Goal: Task Accomplishment & Management: Manage account settings

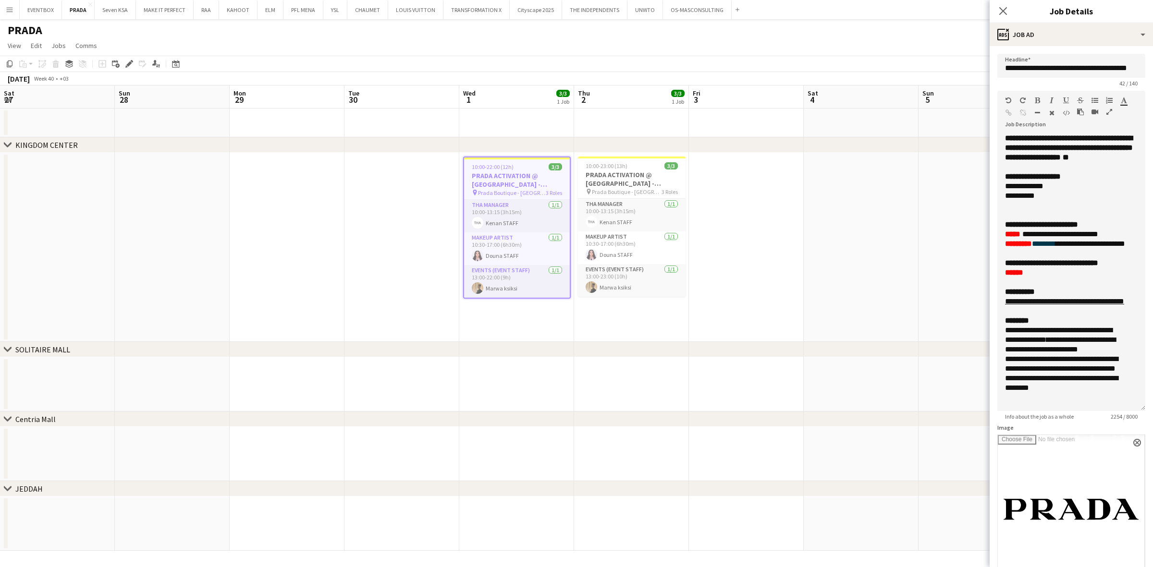
scroll to position [0, 277]
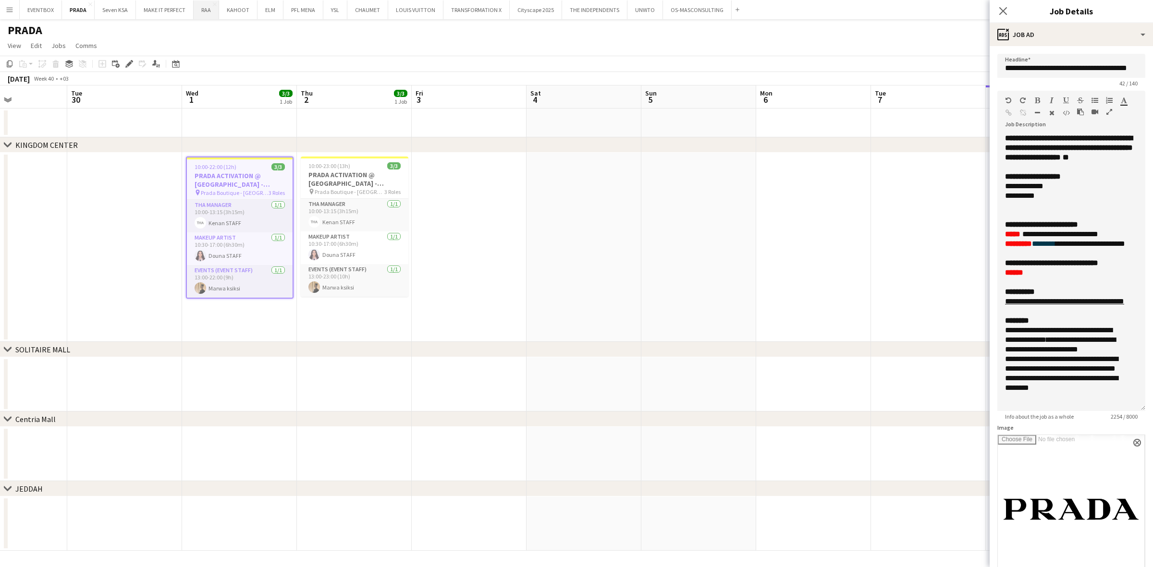
click at [203, 13] on button "RAA Close" at bounding box center [206, 9] width 25 height 19
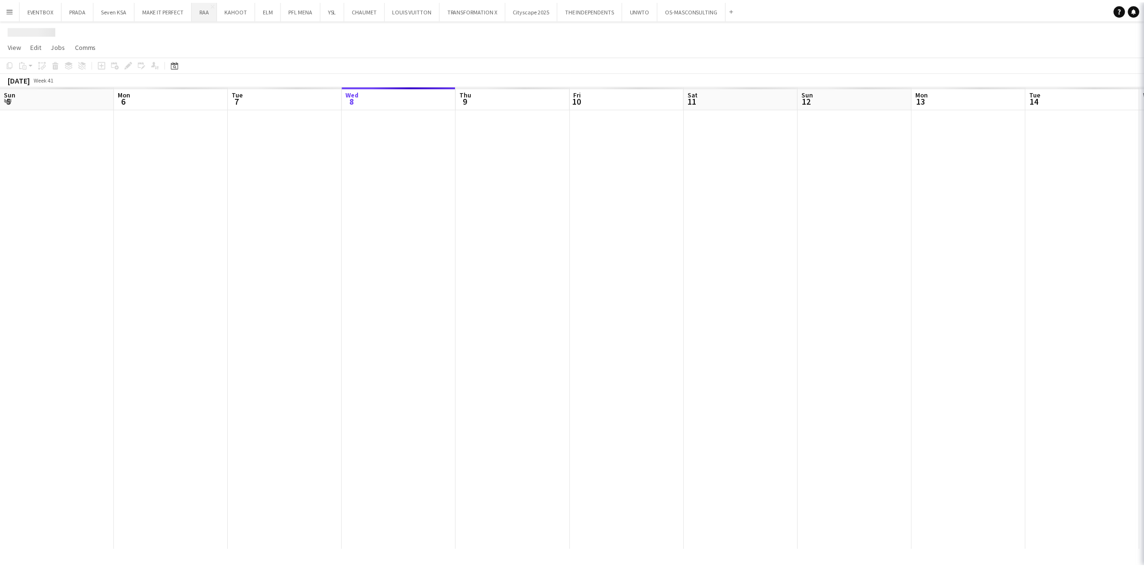
scroll to position [0, 229]
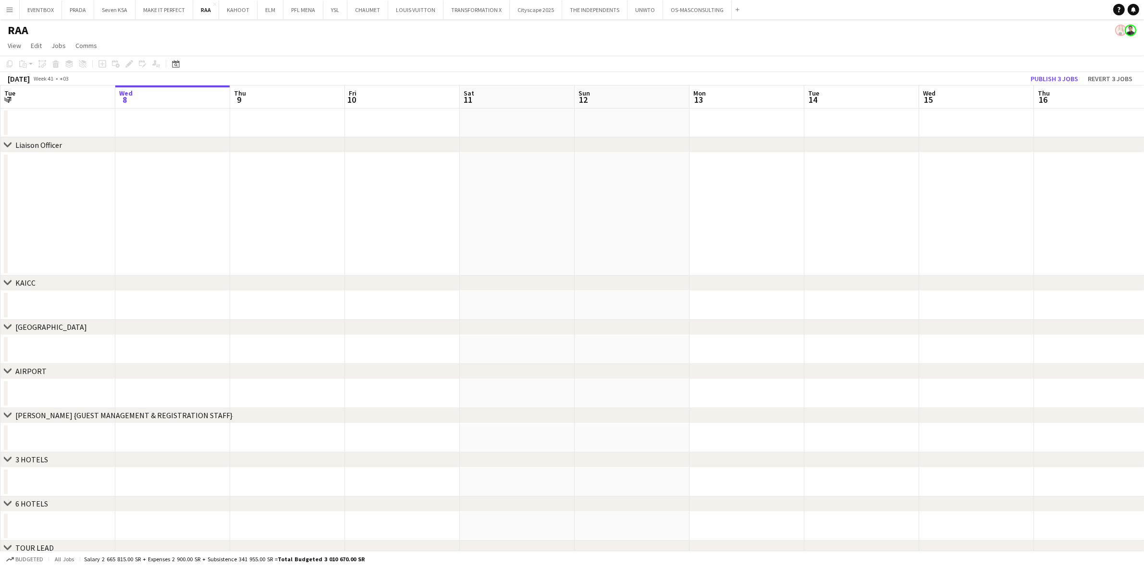
drag, startPoint x: 378, startPoint y: 361, endPoint x: 667, endPoint y: 330, distance: 290.3
click at [667, 330] on div "chevron-right Liaison Officer chevron-right [GEOGRAPHIC_DATA] chevron-right [GE…" at bounding box center [572, 457] width 1144 height 697
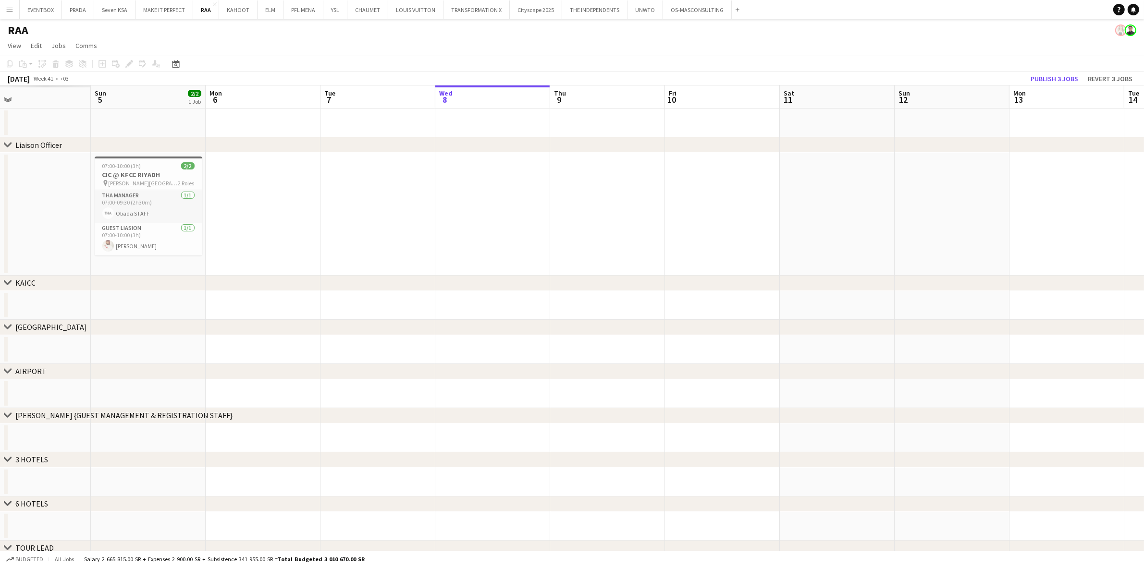
drag, startPoint x: 363, startPoint y: 202, endPoint x: 797, endPoint y: 173, distance: 435.6
click at [797, 173] on app-calendar-viewport "Thu 2 Fri 3 Sat 4 Sun 5 2/2 1 Job Mon 6 Tue 7 Wed 8 Thu 9 Fri 10 Sat 11 Sun 12 …" at bounding box center [572, 445] width 1144 height 720
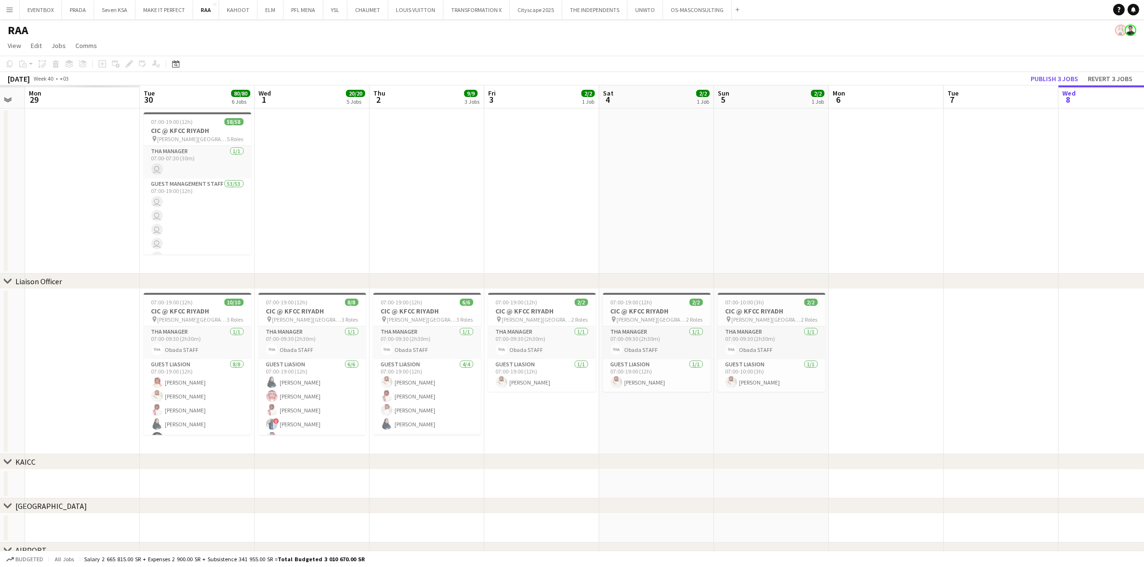
drag, startPoint x: 441, startPoint y: 253, endPoint x: 917, endPoint y: 227, distance: 477.1
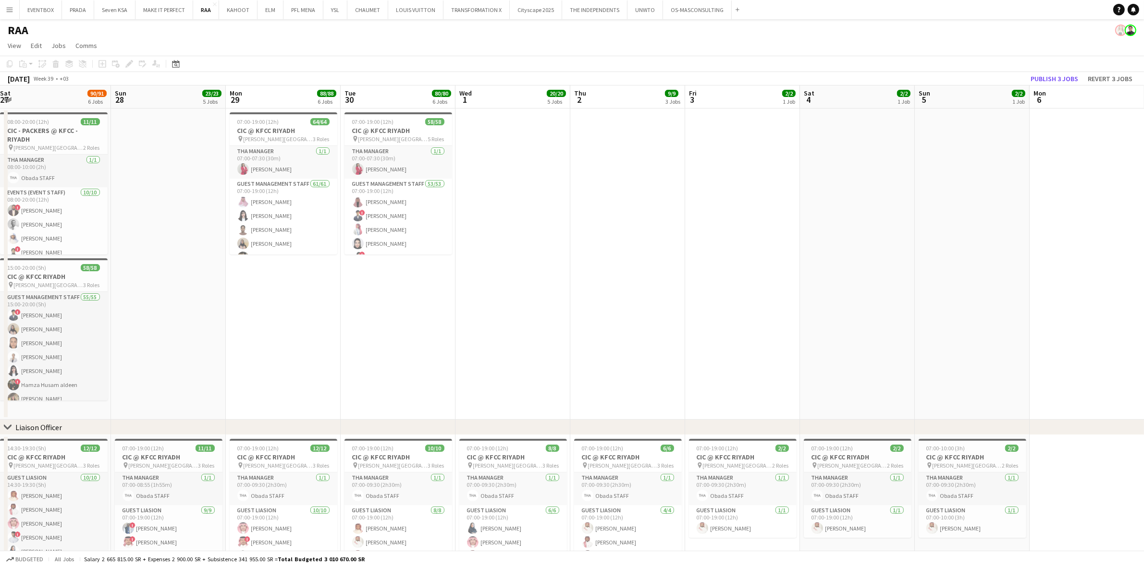
drag, startPoint x: 305, startPoint y: 276, endPoint x: -147, endPoint y: 299, distance: 453.0
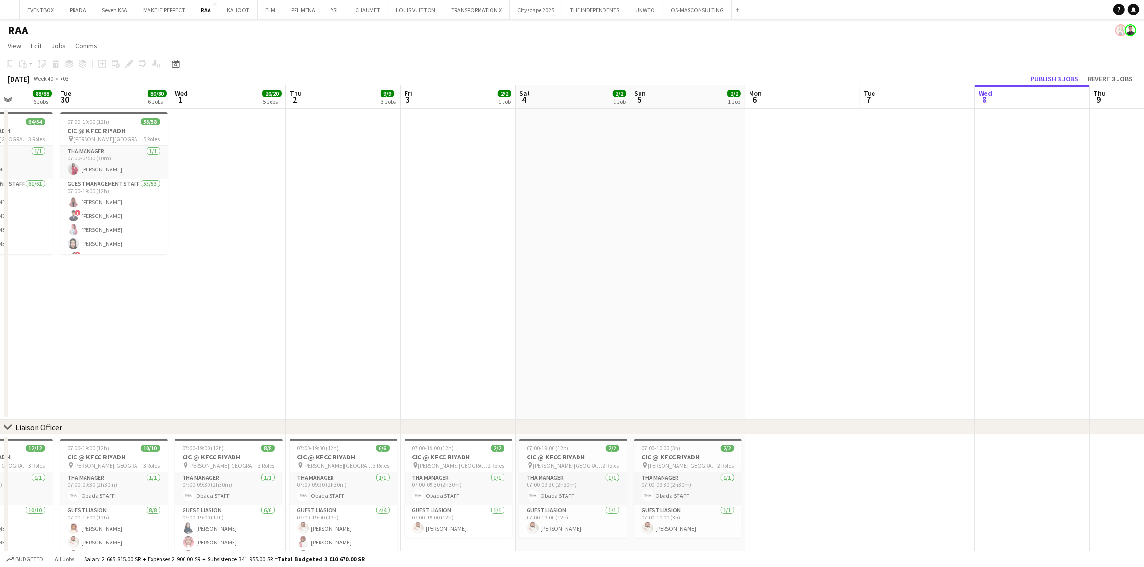
drag, startPoint x: 185, startPoint y: 308, endPoint x: 94, endPoint y: 311, distance: 91.3
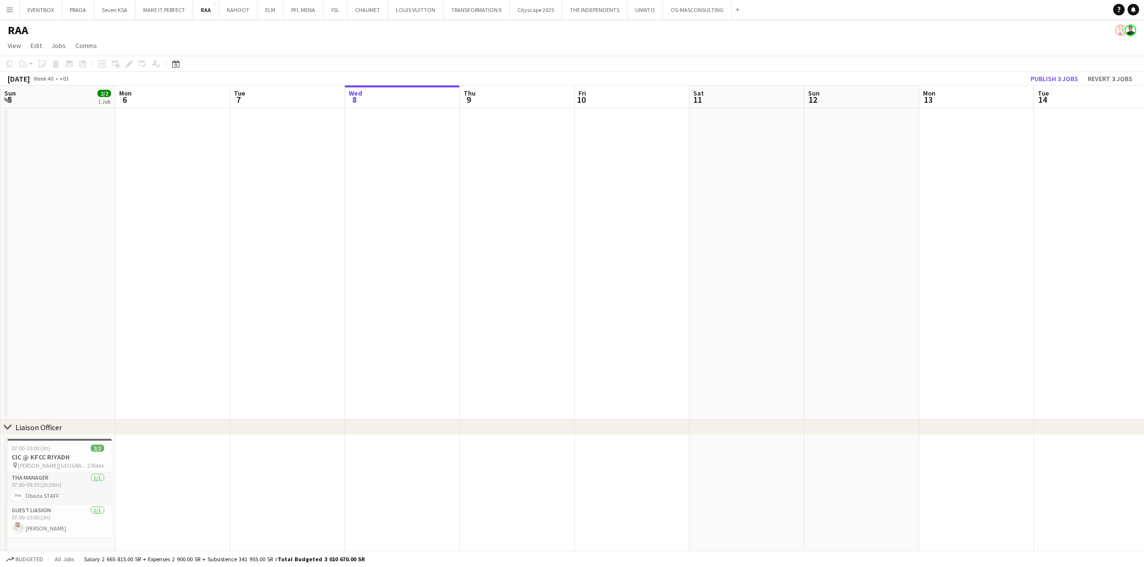
drag, startPoint x: 757, startPoint y: 254, endPoint x: 160, endPoint y: 316, distance: 600.2
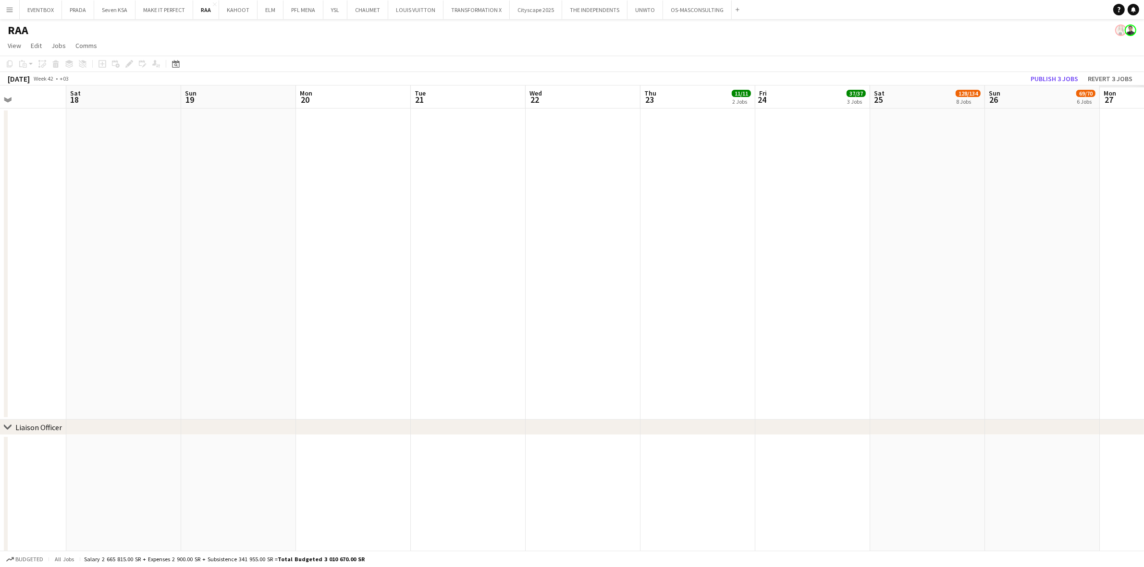
drag, startPoint x: 856, startPoint y: 250, endPoint x: 532, endPoint y: 274, distance: 325.1
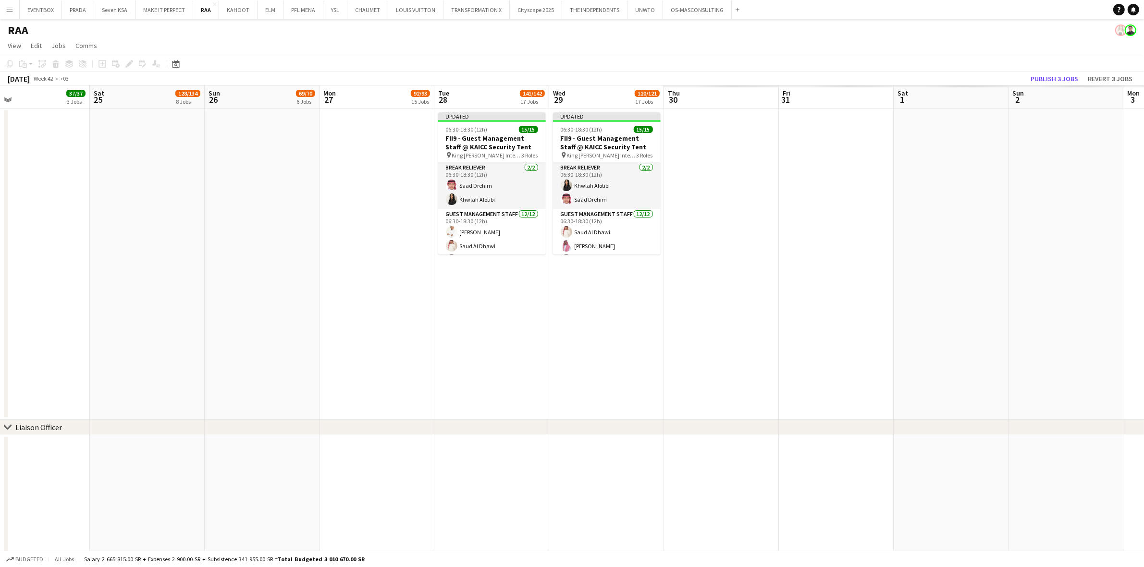
scroll to position [0, 346]
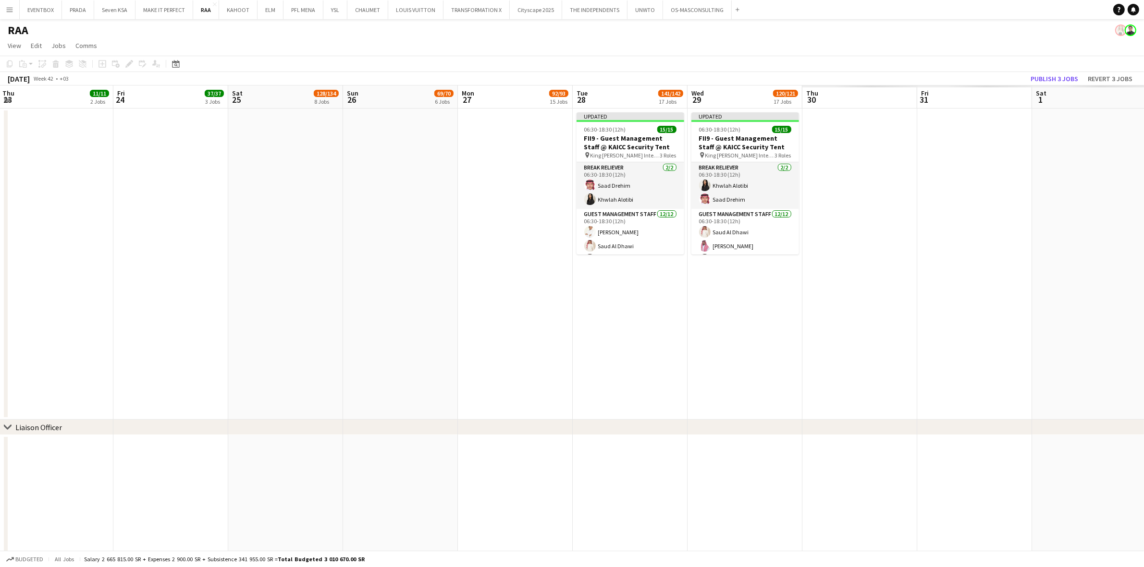
drag, startPoint x: 1021, startPoint y: 244, endPoint x: 425, endPoint y: 328, distance: 601.4
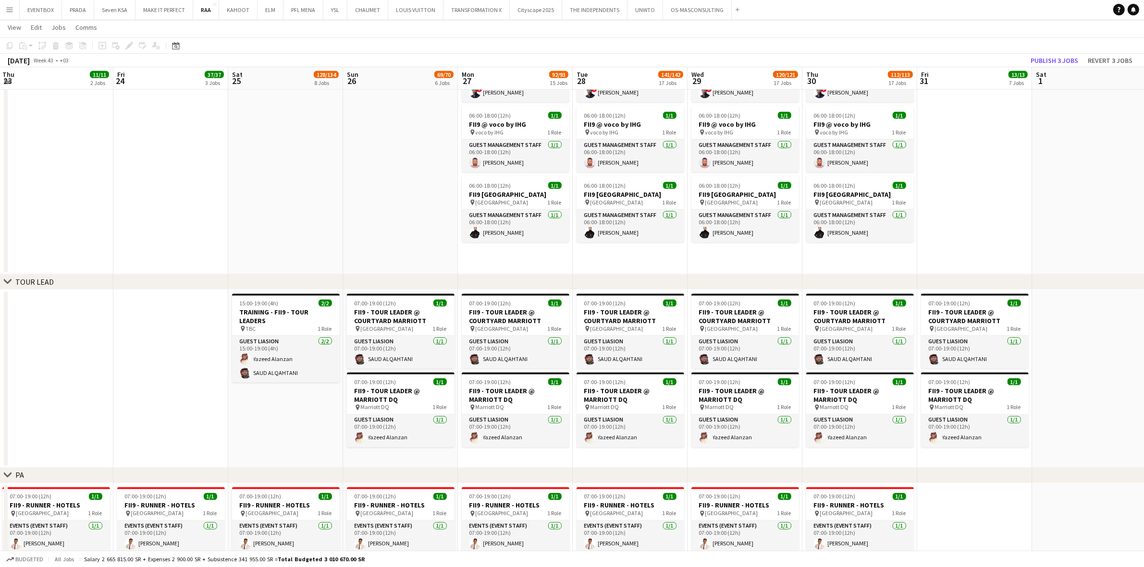
scroll to position [1861, 0]
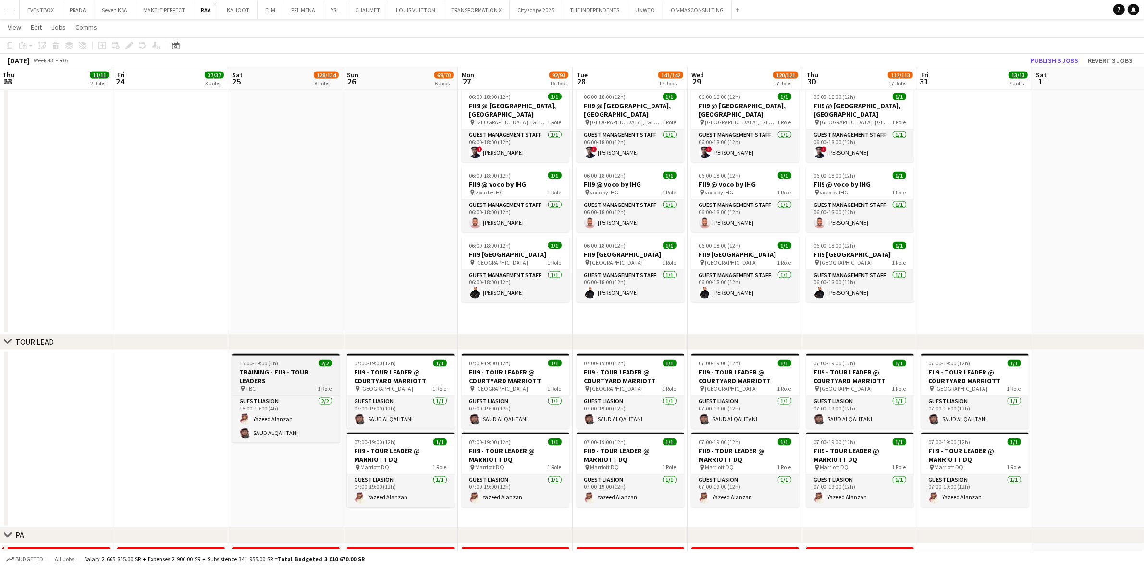
click at [305, 380] on h3 "TRAINING - FII9 - TOUR LEADERS" at bounding box center [286, 376] width 108 height 17
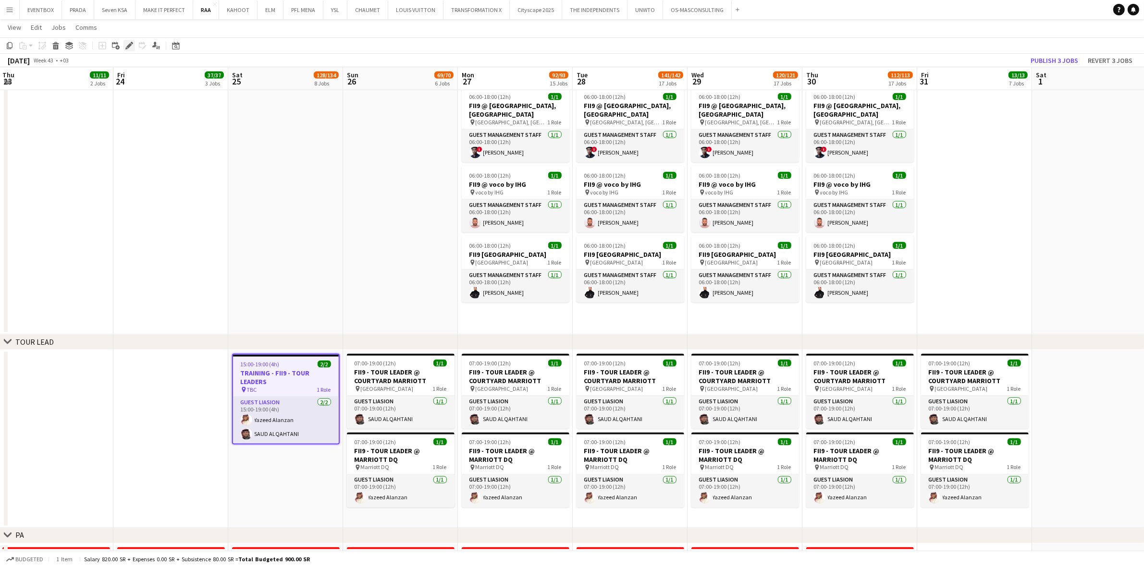
click at [125, 47] on icon "Edit" at bounding box center [129, 46] width 8 height 8
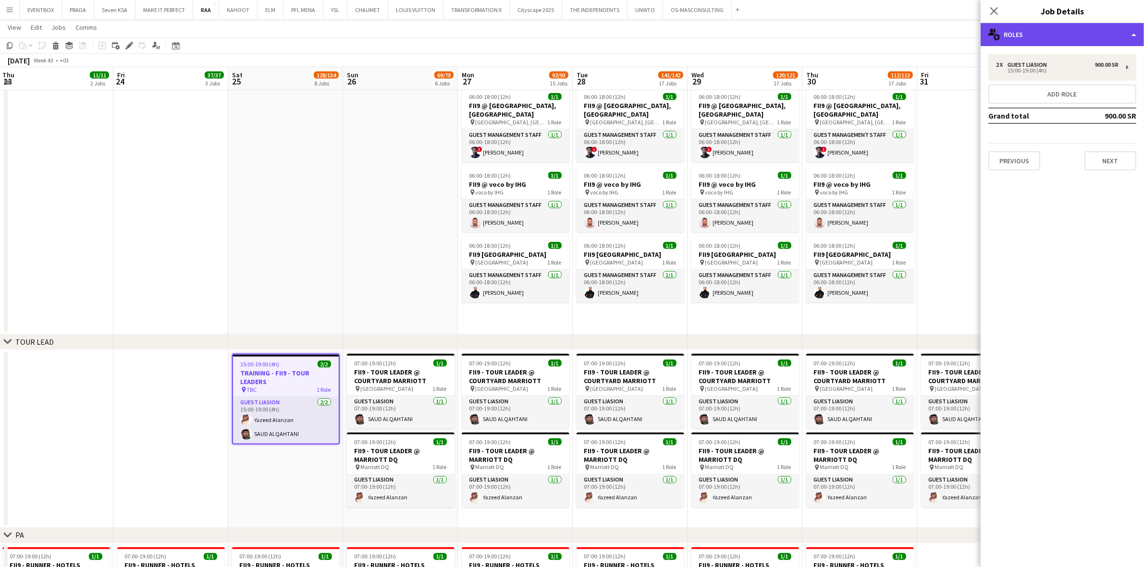
click at [1082, 27] on div "multiple-users-add Roles" at bounding box center [1061, 34] width 163 height 23
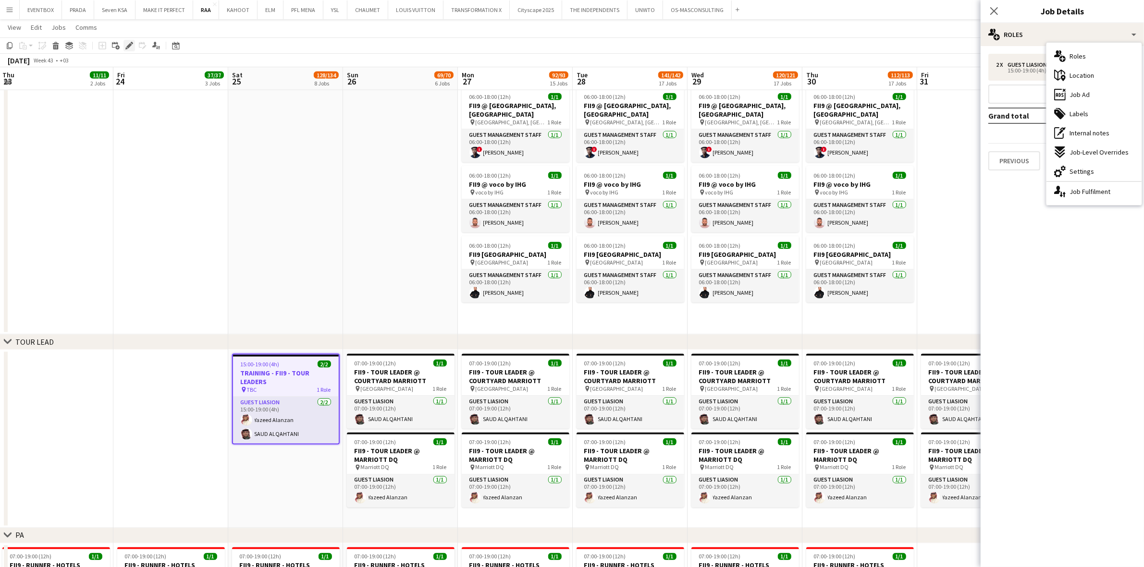
click at [126, 44] on icon "Edit" at bounding box center [129, 46] width 8 height 8
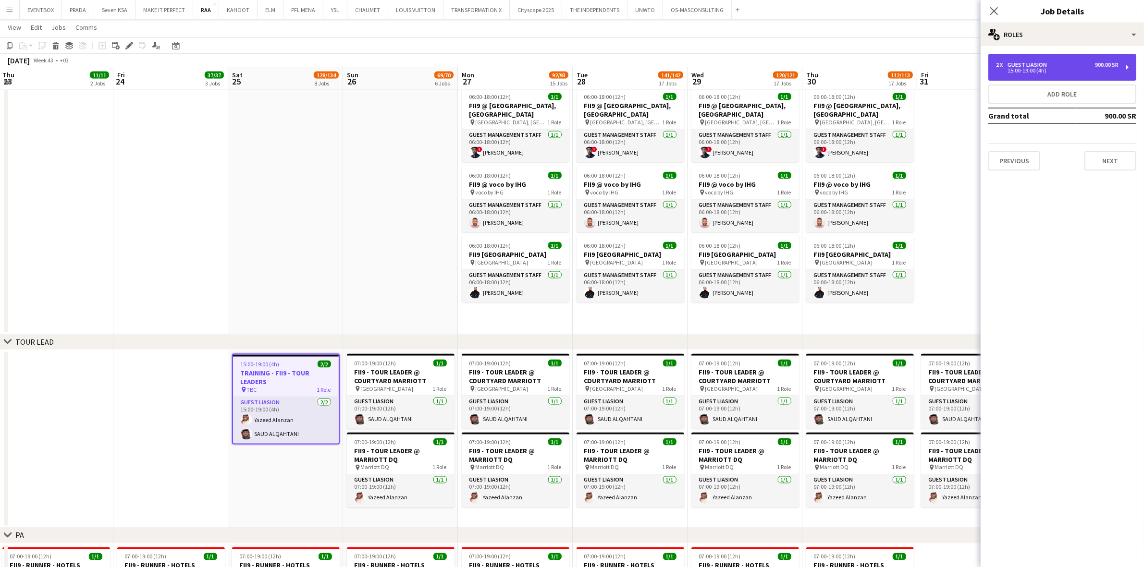
click at [1052, 79] on div "2 x Guest Liasion 900.00 SR 15:00-19:00 (4h)" at bounding box center [1062, 67] width 148 height 27
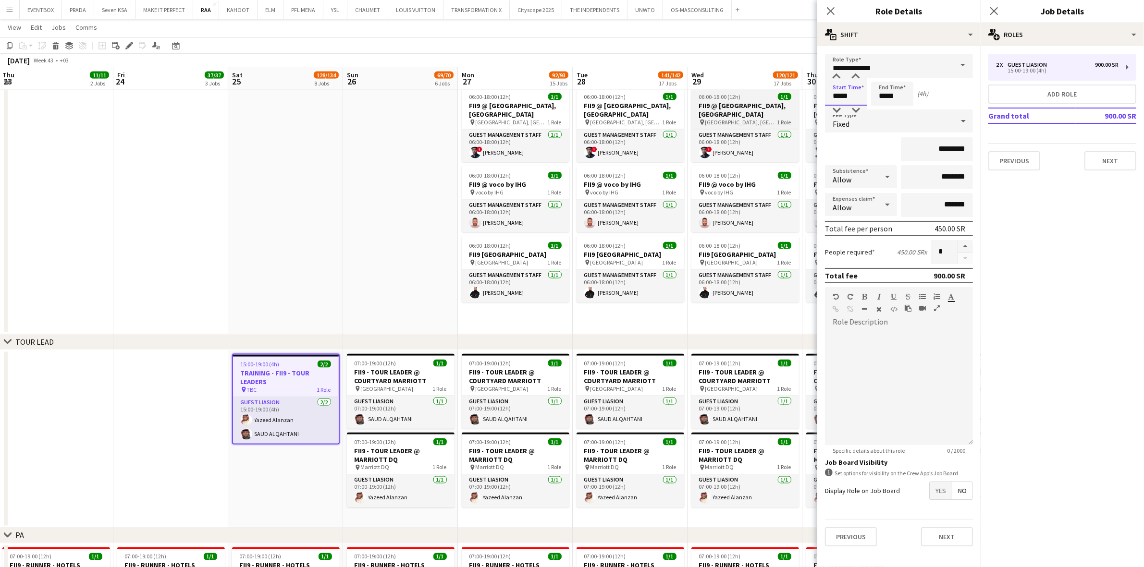
drag, startPoint x: 855, startPoint y: 98, endPoint x: 794, endPoint y: 98, distance: 61.0
type input "*****"
click at [835, 145] on div "*********" at bounding box center [899, 149] width 148 height 24
click at [836, 10] on app-icon "Close pop-in" at bounding box center [831, 11] width 14 height 14
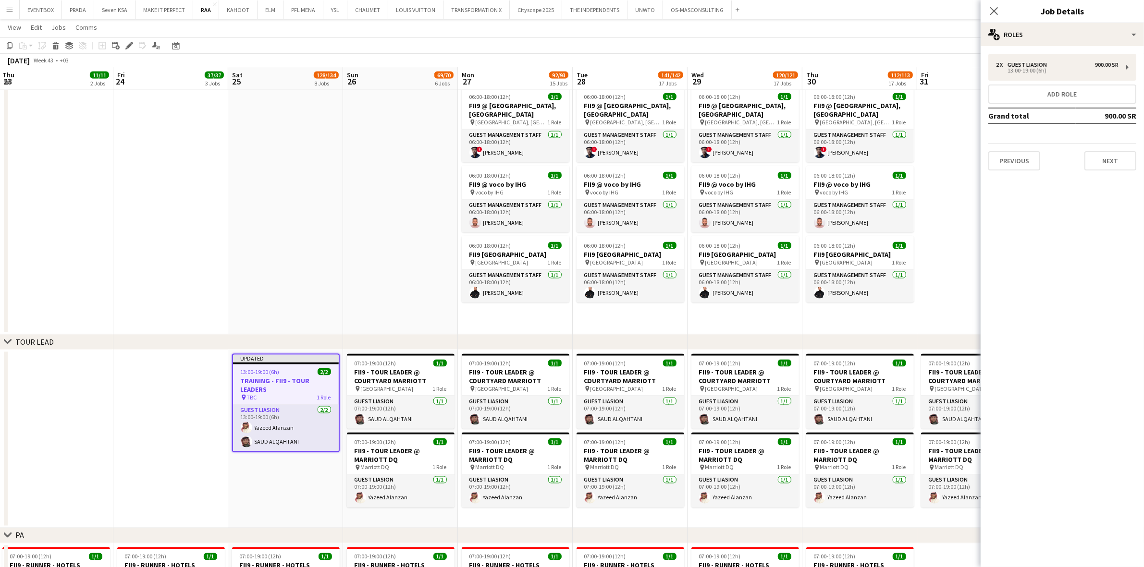
click at [286, 380] on h3 "TRAINING - FII9 - TOUR LEADERS" at bounding box center [286, 385] width 106 height 17
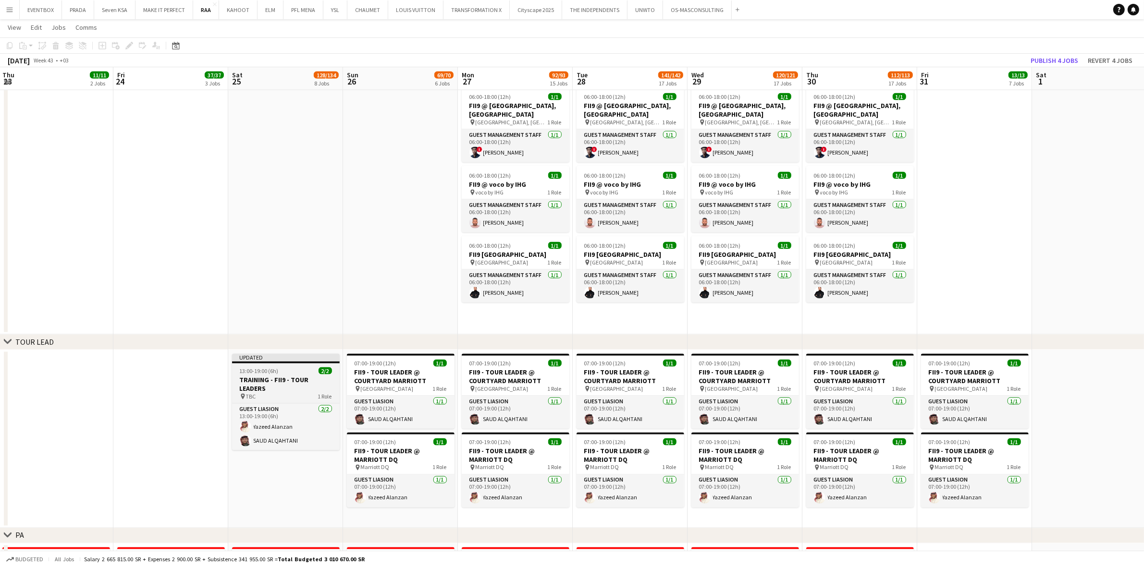
click at [286, 380] on h3 "TRAINING - FII9 - TOUR LEADERS" at bounding box center [286, 384] width 108 height 17
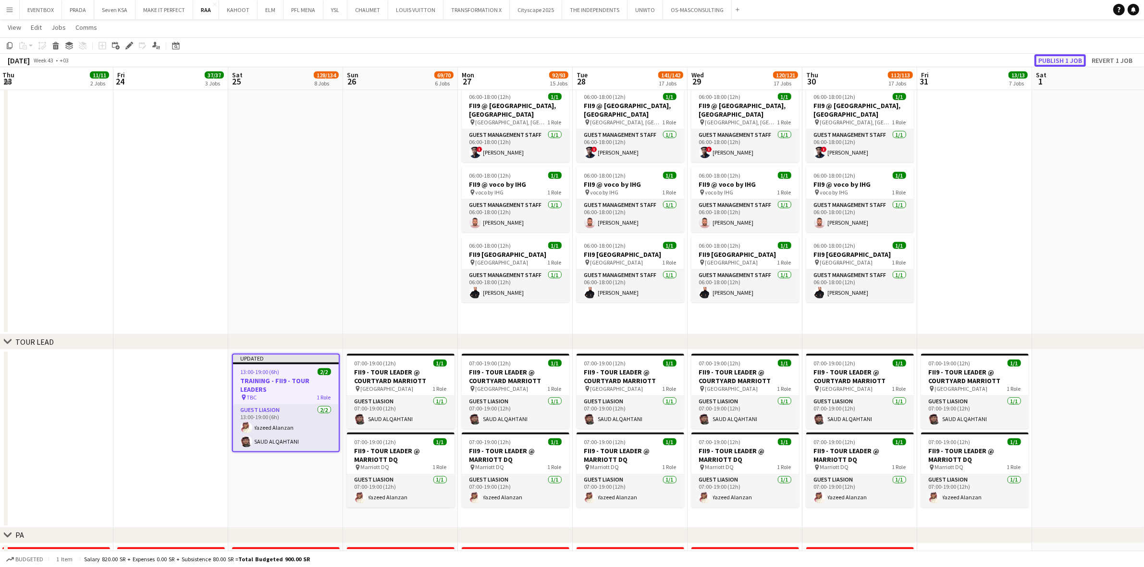
click at [1069, 64] on button "Publish 1 job" at bounding box center [1059, 60] width 51 height 12
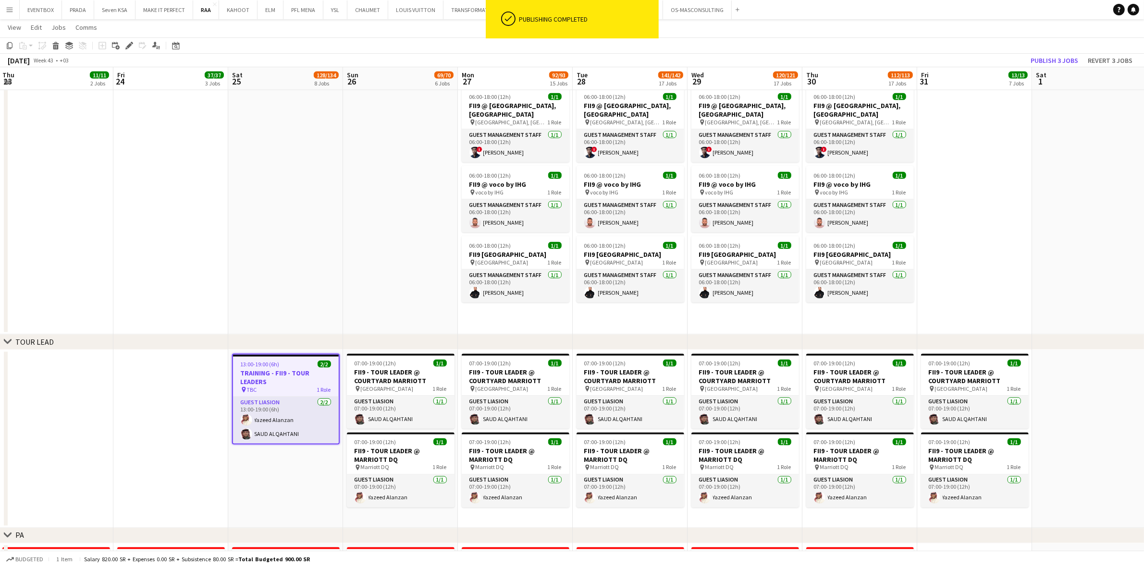
click at [413, 262] on app-date-cell at bounding box center [400, 90] width 115 height 487
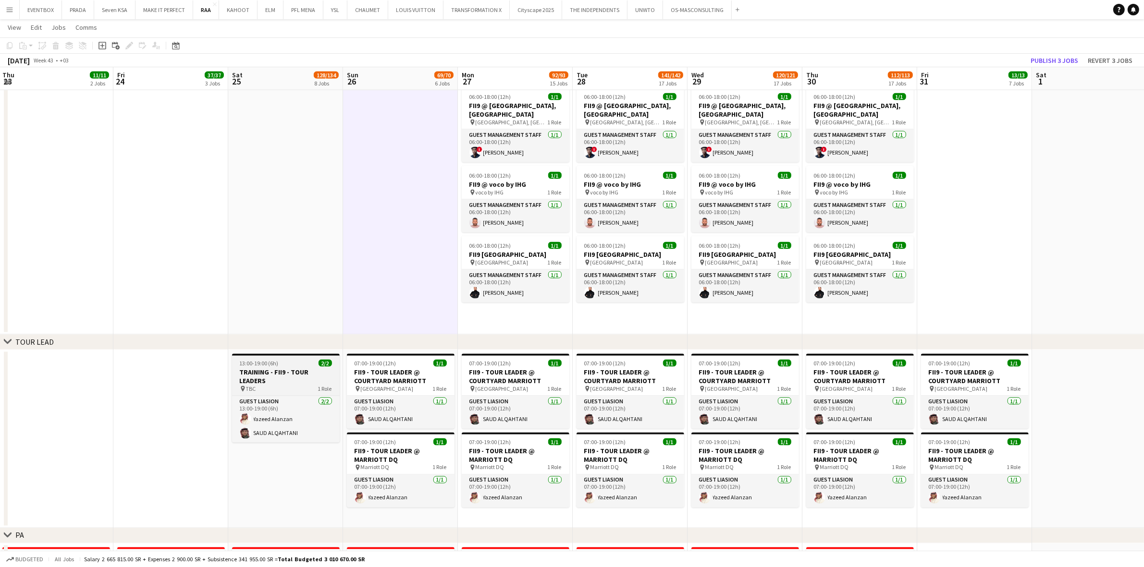
click at [282, 378] on h3 "TRAINING - FII9 - TOUR LEADERS" at bounding box center [286, 376] width 108 height 17
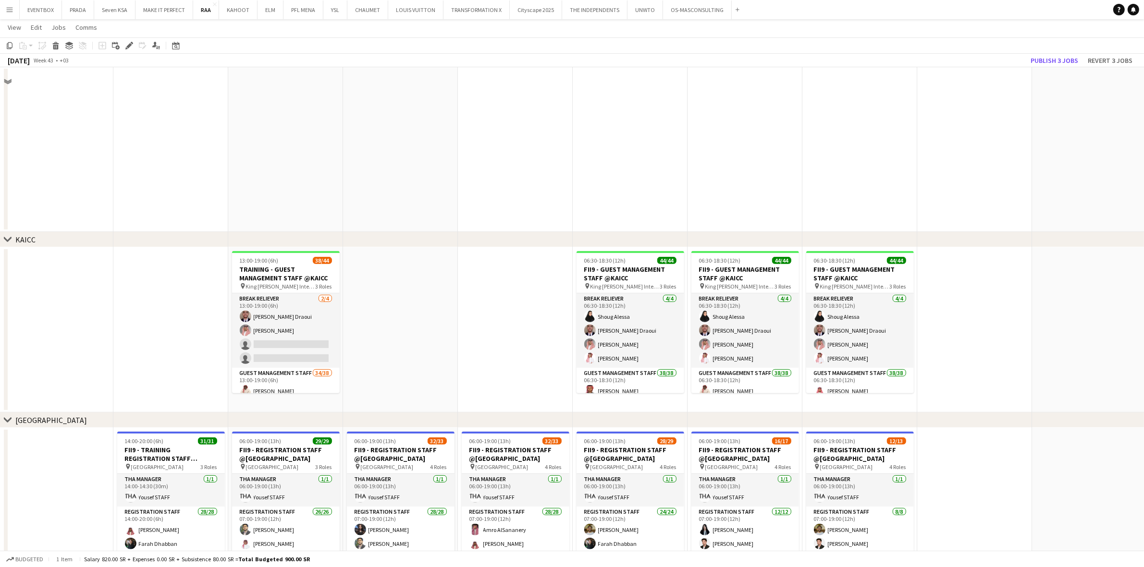
scroll to position [240, 0]
